Goal: Task Accomplishment & Management: Manage account settings

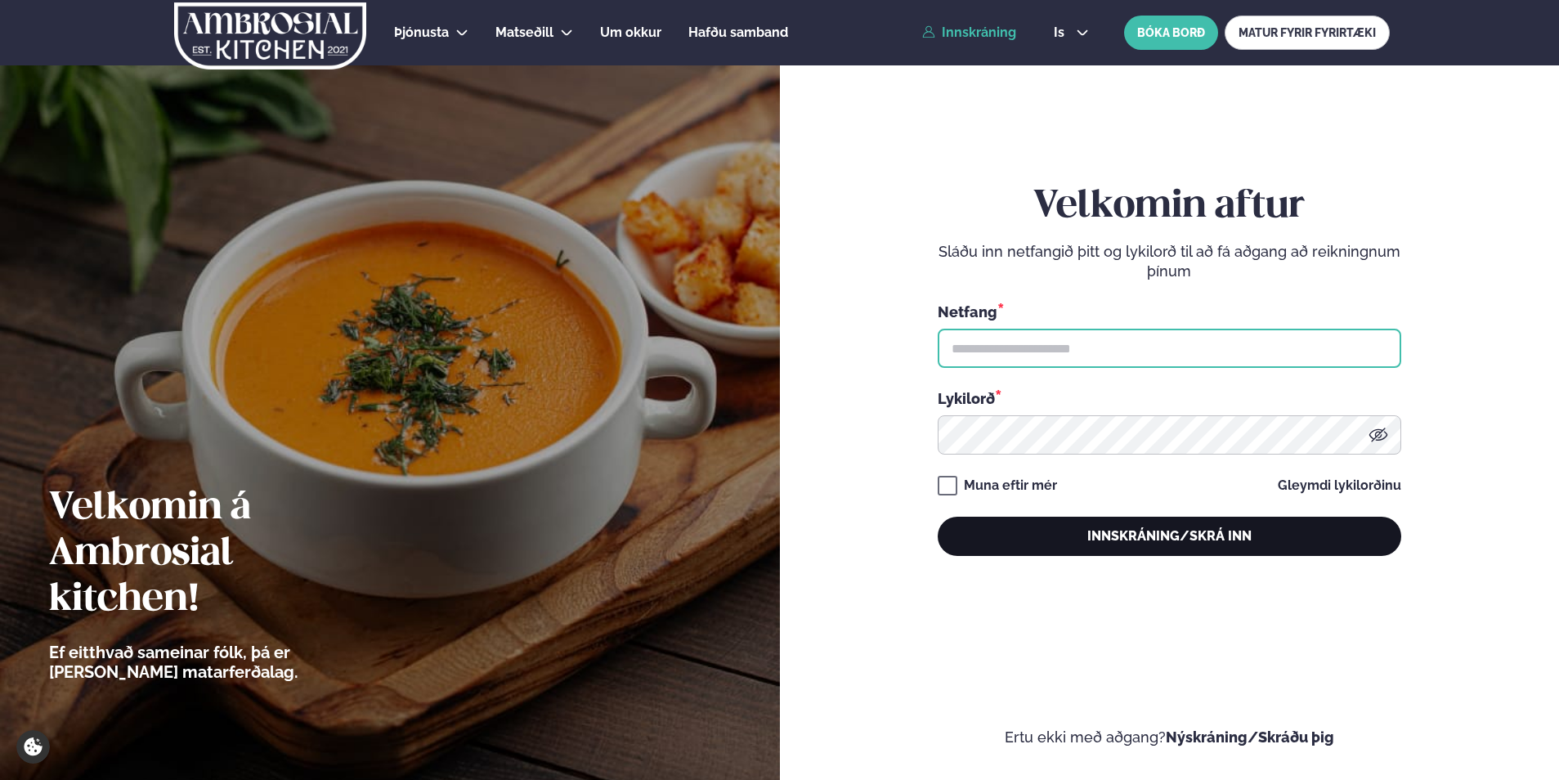
type input "**********"
click at [1167, 540] on button "Innskráning/Skrá inn" at bounding box center [1170, 536] width 464 height 39
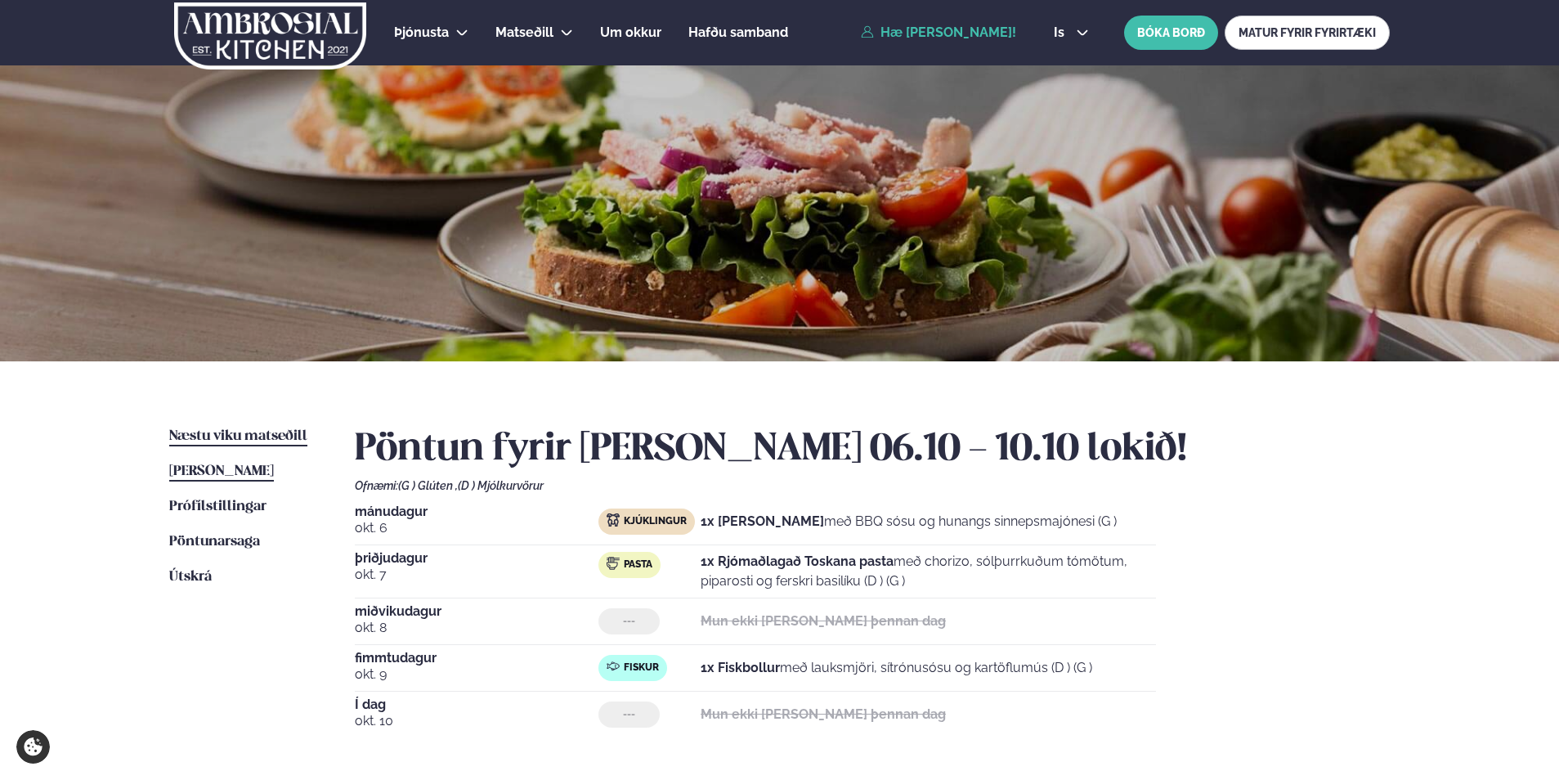
click at [272, 430] on span "Næstu viku matseðill" at bounding box center [238, 436] width 138 height 14
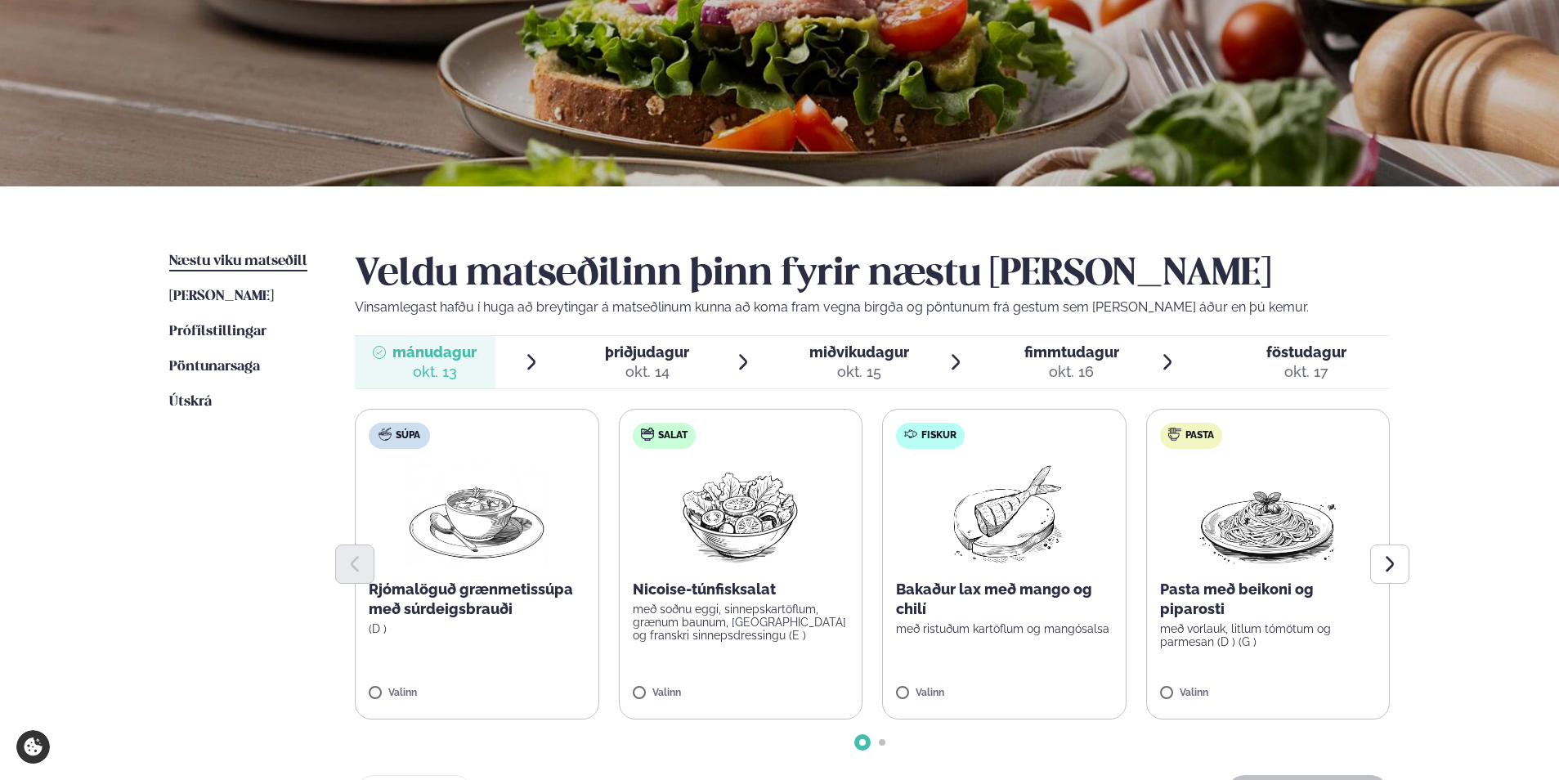
scroll to position [245, 0]
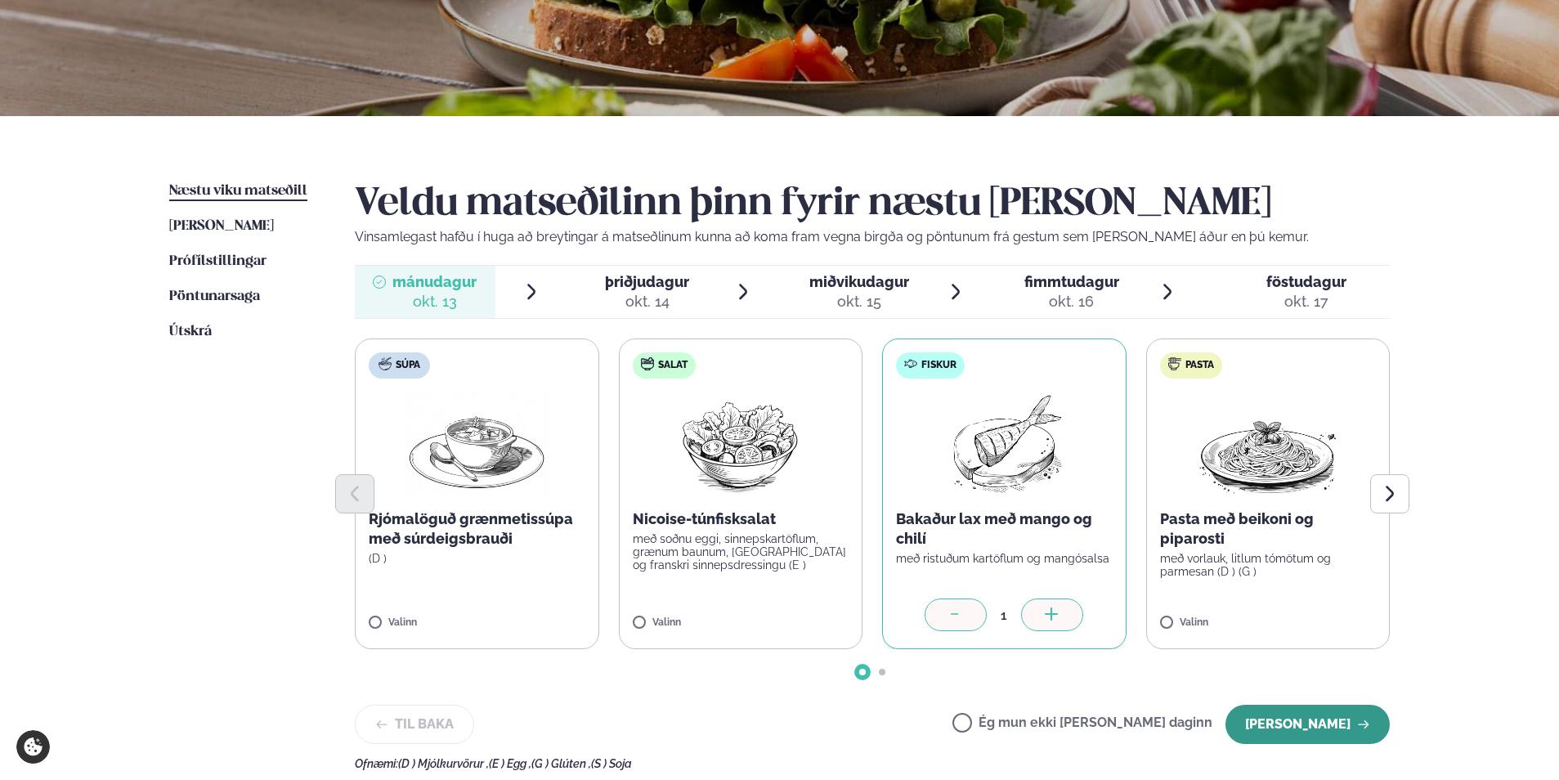
click at [1310, 724] on button "[PERSON_NAME]" at bounding box center [1308, 724] width 164 height 39
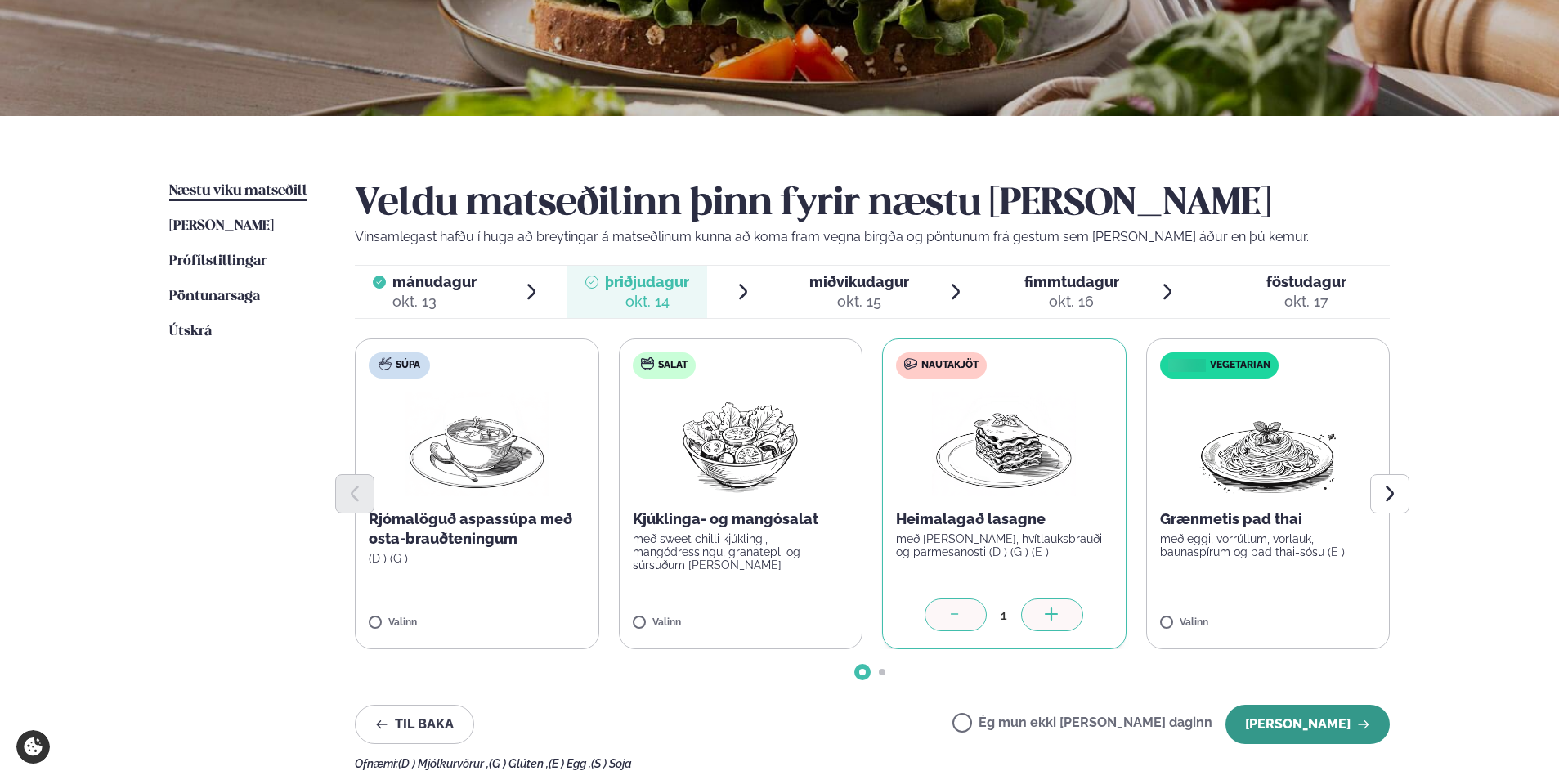
click at [1299, 713] on button "[PERSON_NAME]" at bounding box center [1308, 724] width 164 height 39
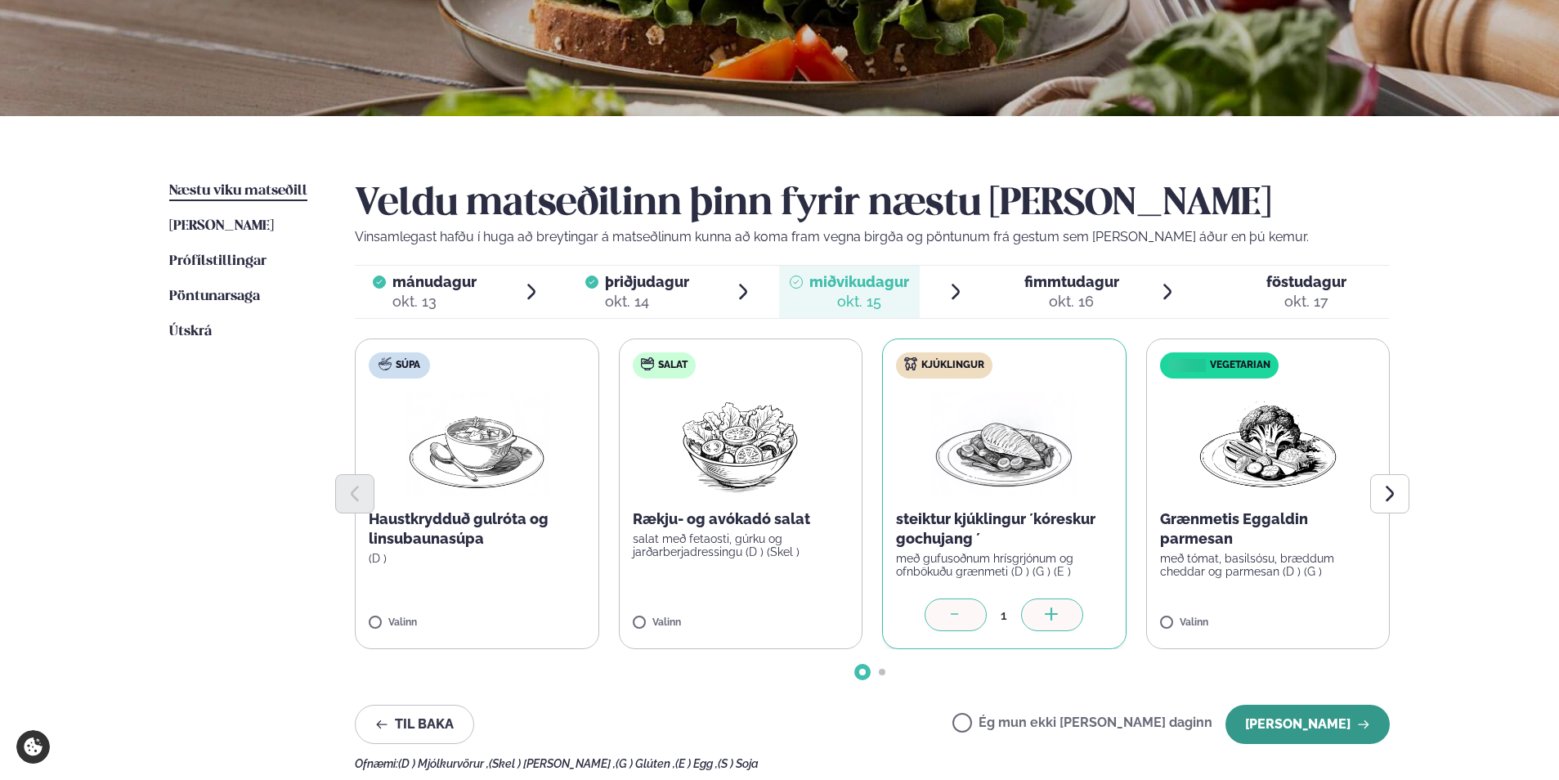
click at [1294, 729] on button "[PERSON_NAME]" at bounding box center [1308, 724] width 164 height 39
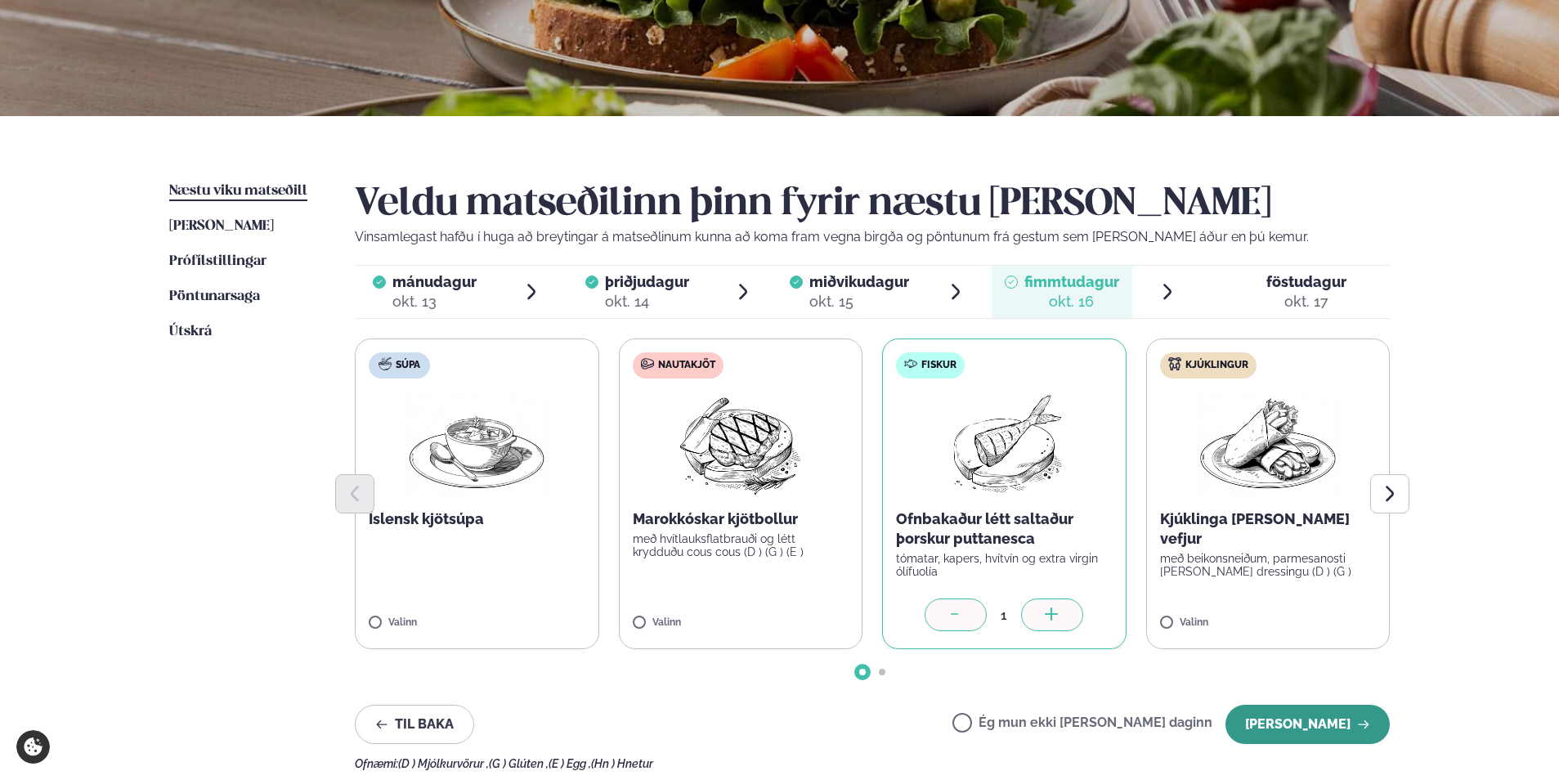
click at [1276, 715] on button "[PERSON_NAME]" at bounding box center [1308, 724] width 164 height 39
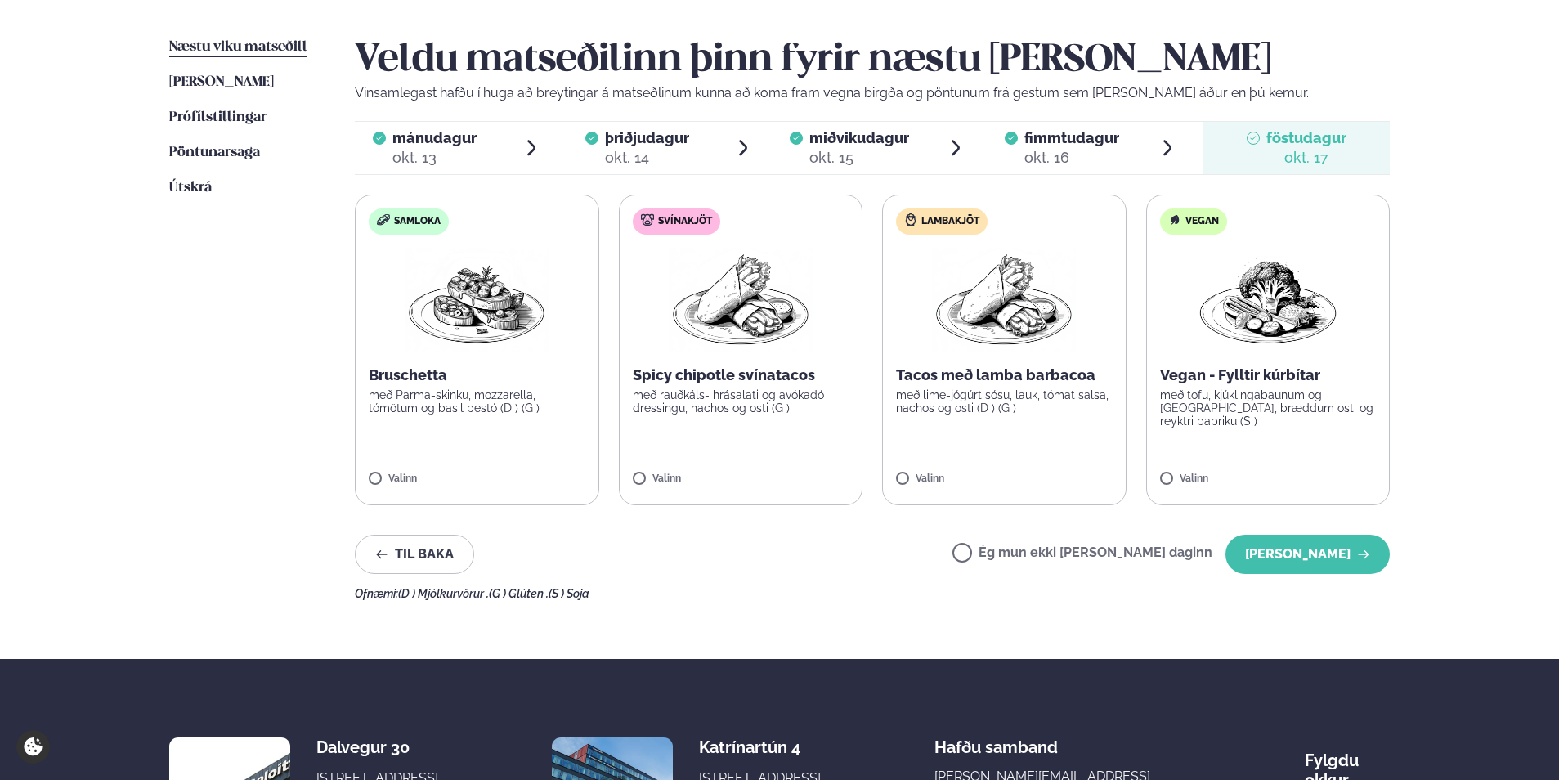
scroll to position [409, 0]
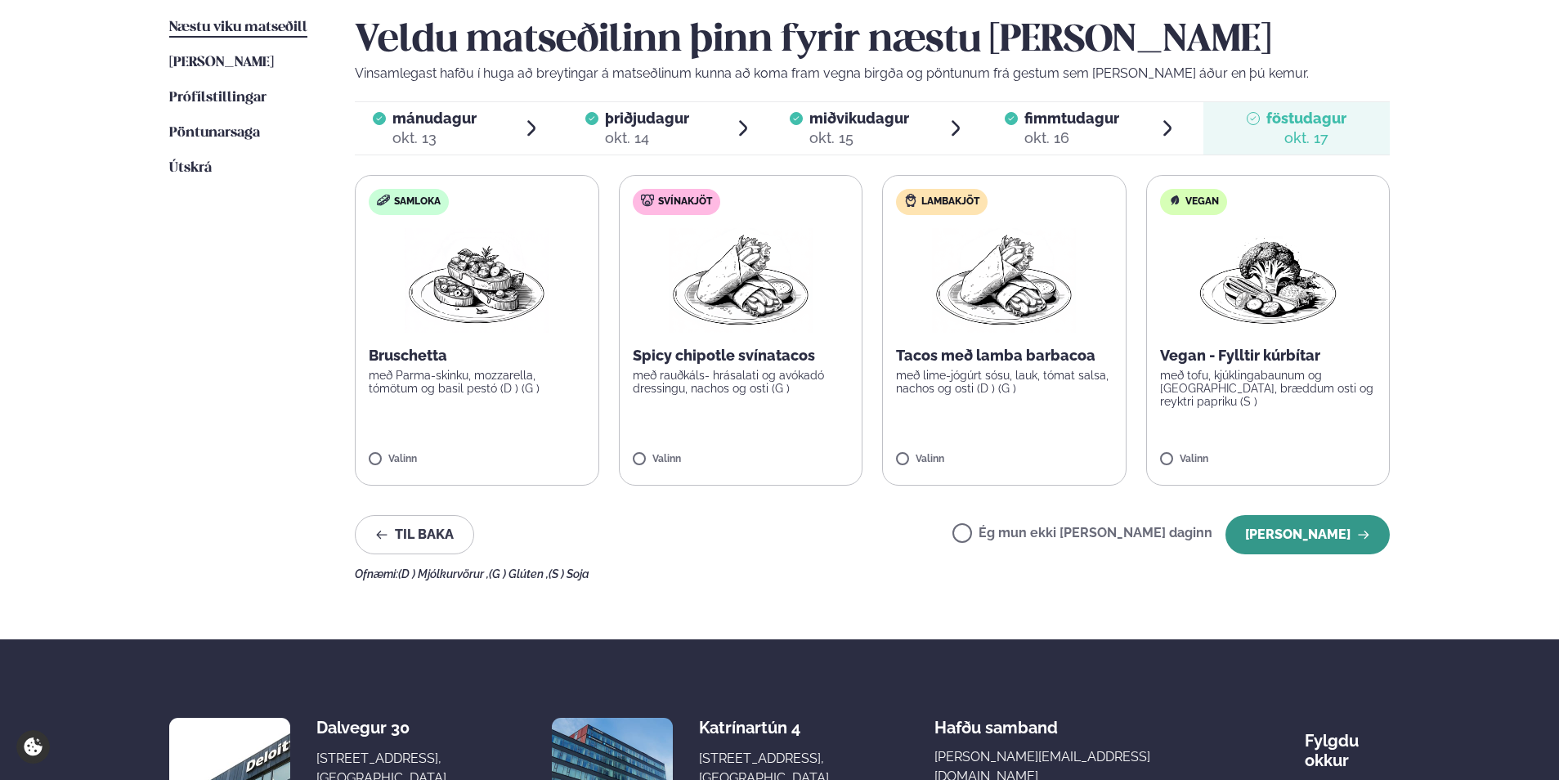
click at [1296, 536] on button "[PERSON_NAME]" at bounding box center [1308, 534] width 164 height 39
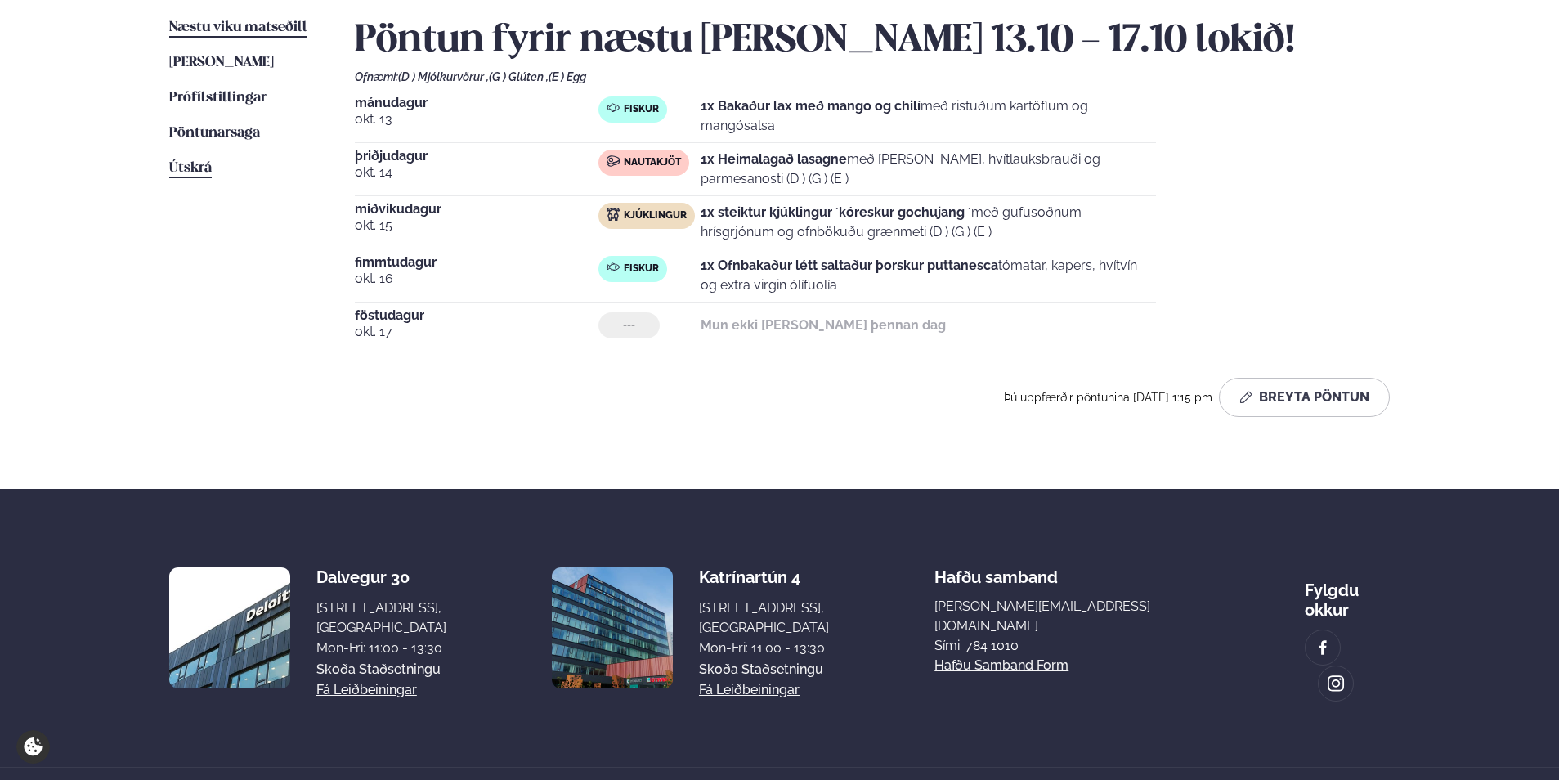
click at [186, 165] on span "Útskrá" at bounding box center [190, 168] width 43 height 14
